Goal: Find specific page/section: Find specific page/section

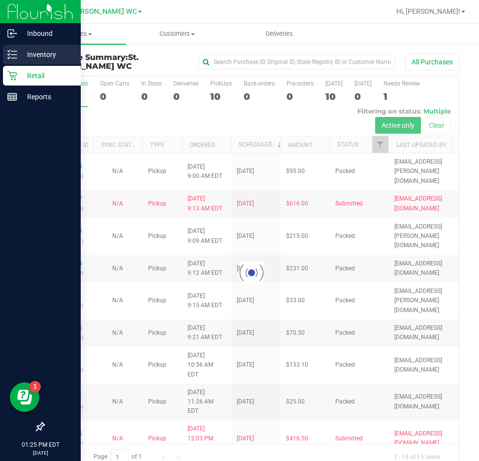
click at [12, 63] on div "Inventory" at bounding box center [42, 55] width 78 height 20
click at [17, 59] on p "Inventory" at bounding box center [46, 55] width 59 height 12
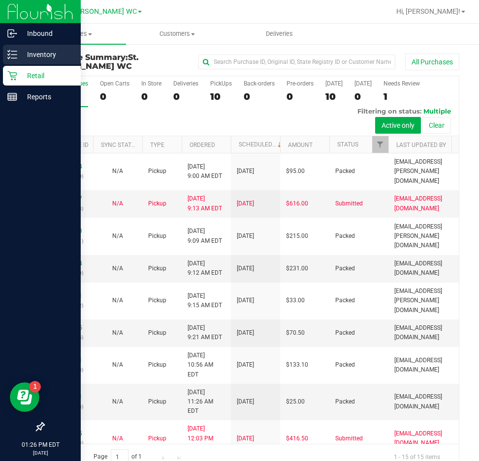
click at [36, 50] on p "Inventory" at bounding box center [46, 55] width 59 height 12
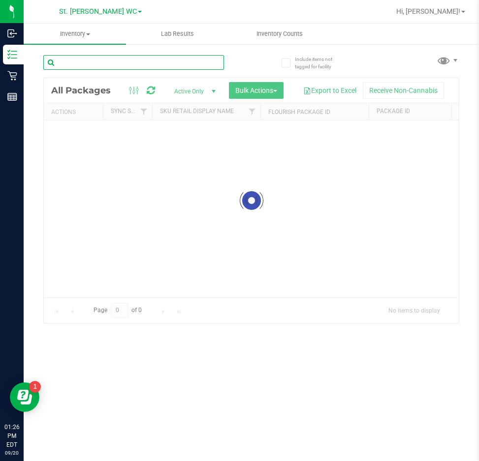
click at [139, 62] on input "text" at bounding box center [133, 62] width 181 height 15
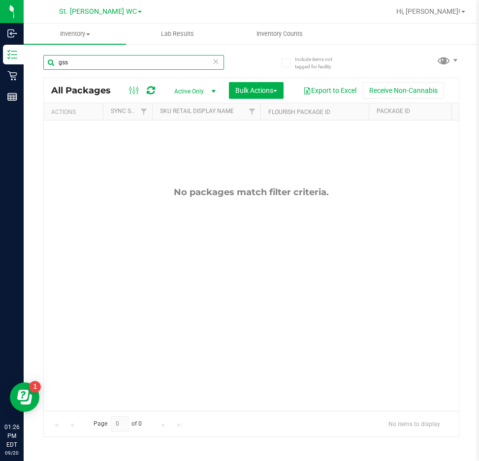
type input "gss"
